Goal: Check status

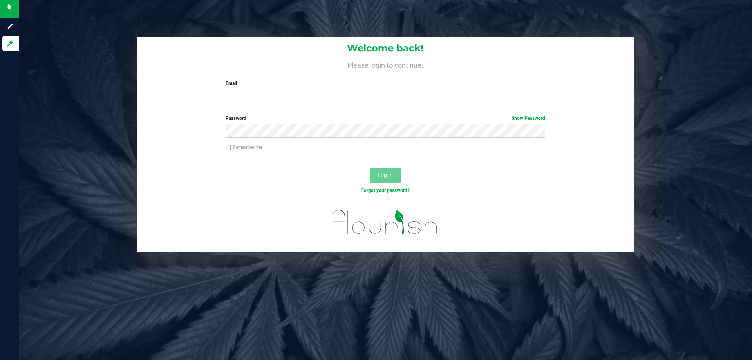
click at [266, 98] on input "Email" at bounding box center [385, 96] width 319 height 14
type input "[EMAIL_ADDRESS][DOMAIN_NAME]"
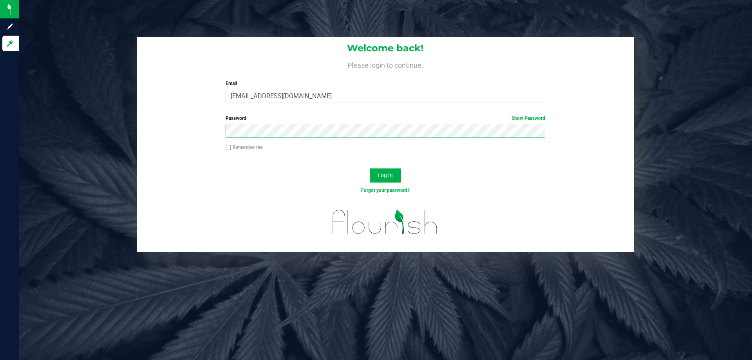
click at [370, 168] on button "Log In" at bounding box center [385, 175] width 31 height 14
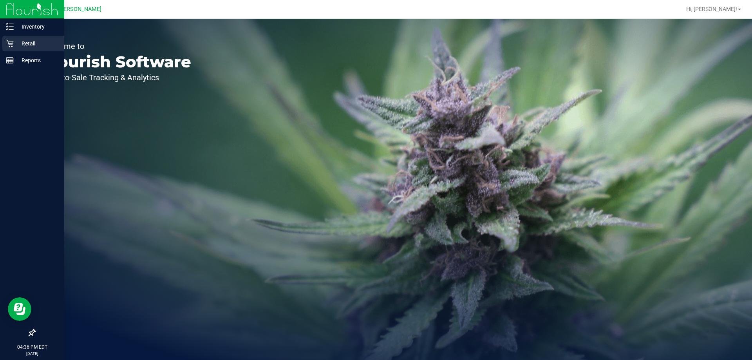
click at [19, 44] on p "Retail" at bounding box center [37, 43] width 47 height 9
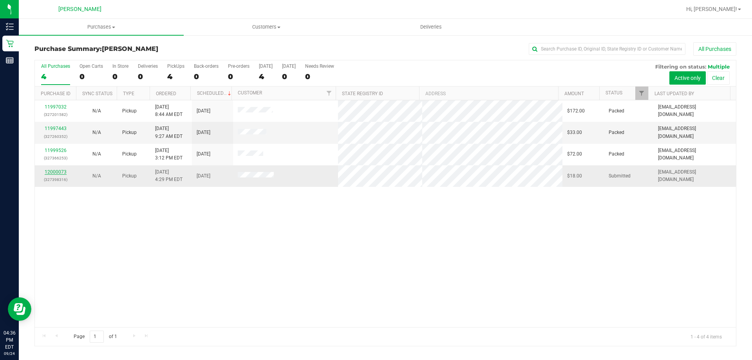
click at [64, 173] on link "12000073" at bounding box center [56, 171] width 22 height 5
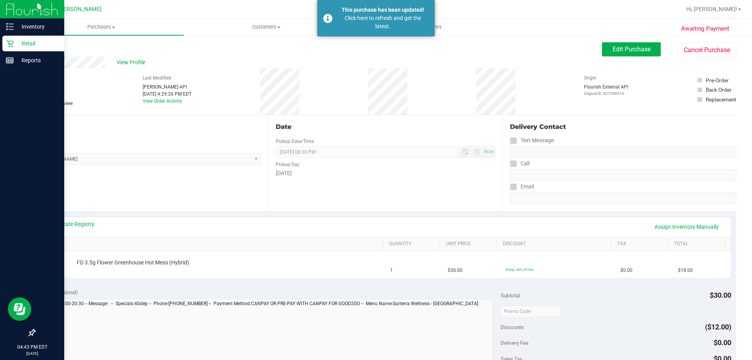
click at [15, 43] on p "Retail" at bounding box center [37, 43] width 47 height 9
